Goal: Check status: Check status

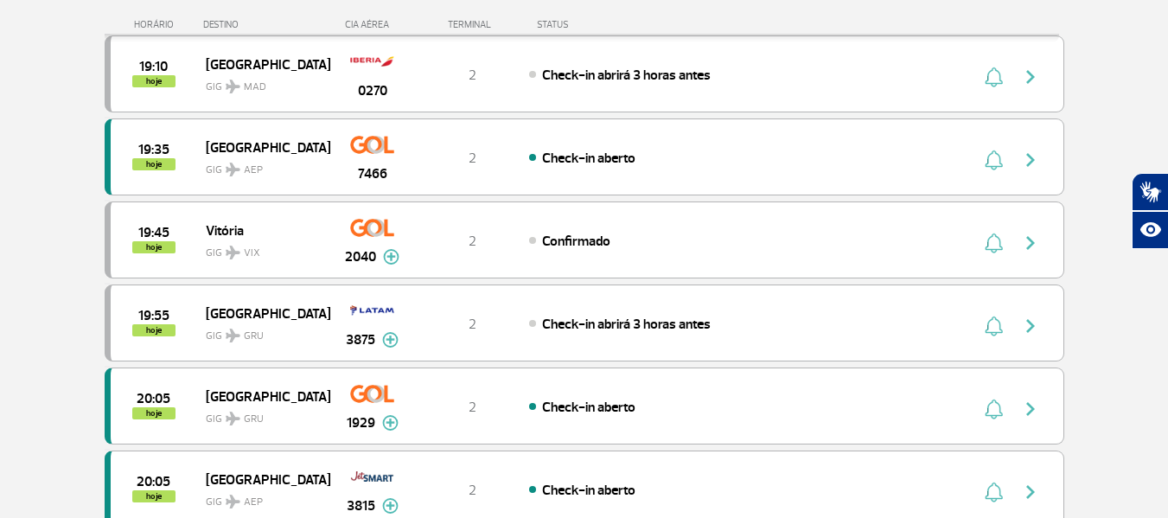
scroll to position [1124, 0]
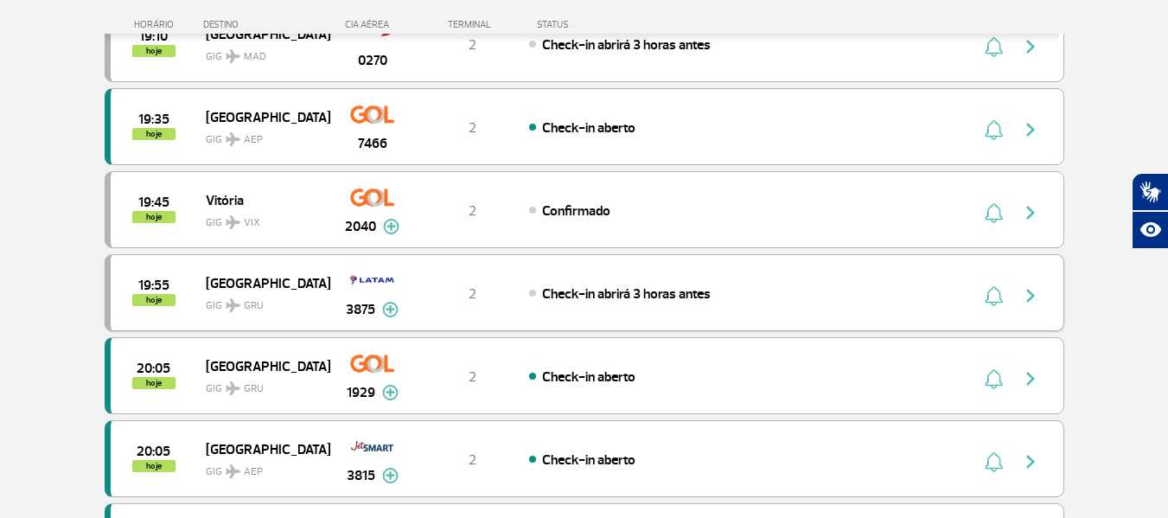
click at [281, 285] on span "[GEOGRAPHIC_DATA]" at bounding box center [261, 282] width 111 height 22
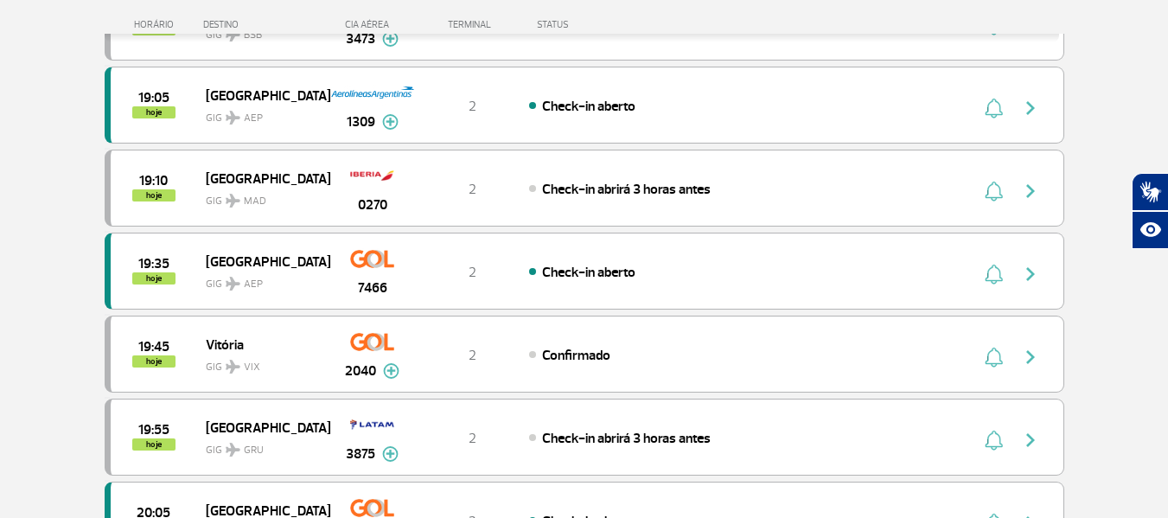
scroll to position [1037, 0]
